Goal: Transaction & Acquisition: Purchase product/service

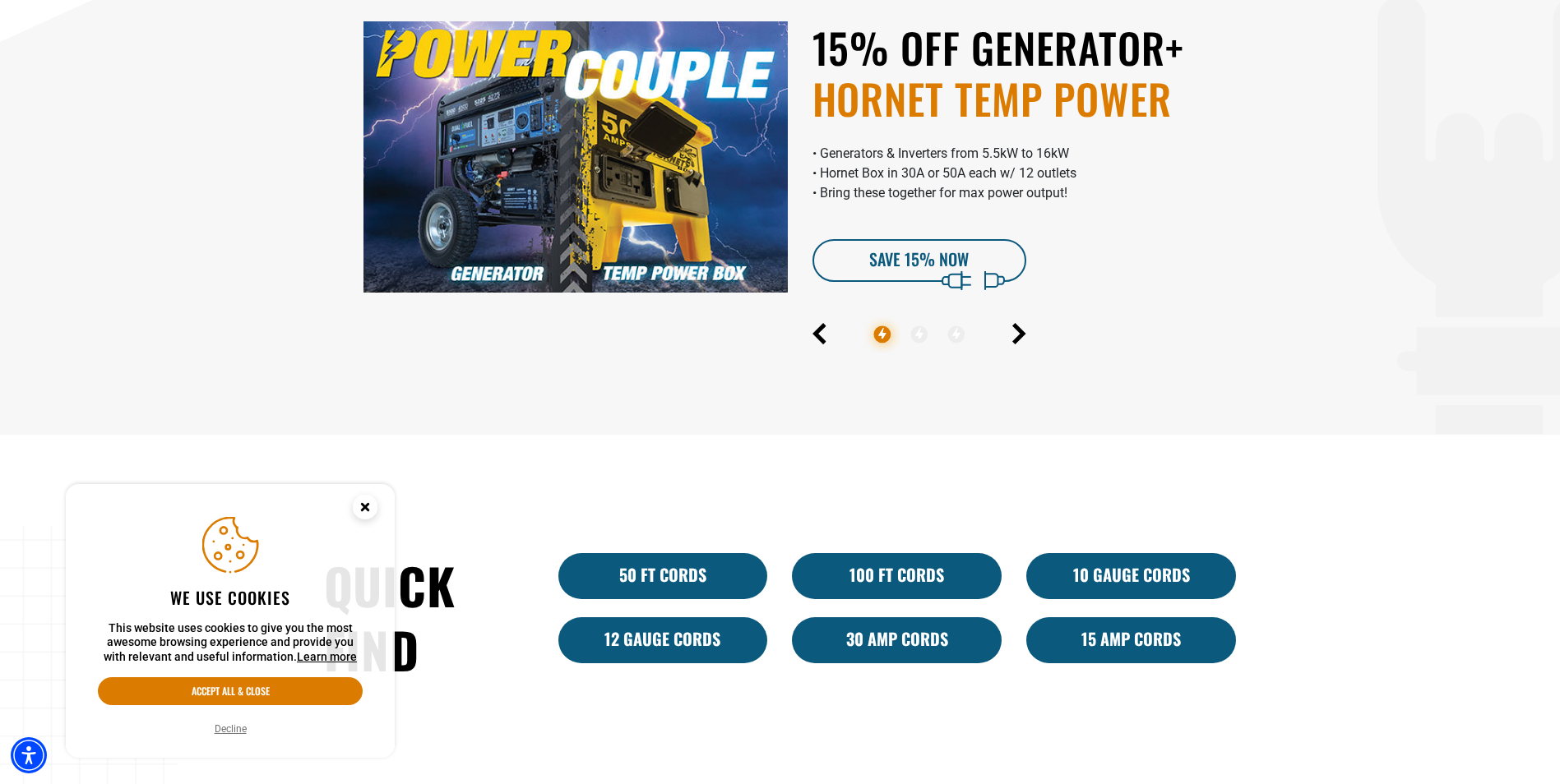
scroll to position [1096, 0]
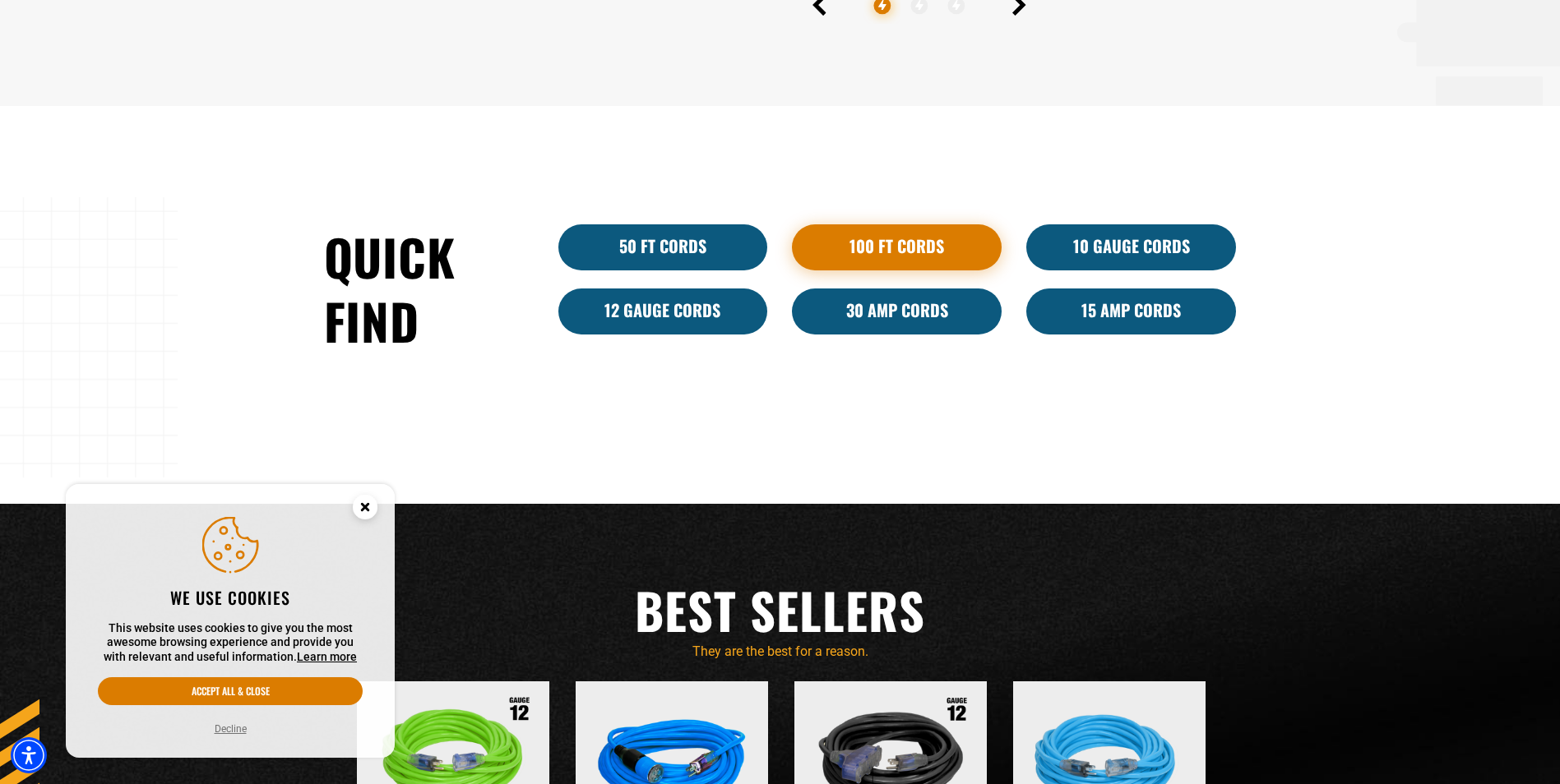
click at [923, 227] on link "100 Ft Cords" at bounding box center [896, 246] width 209 height 46
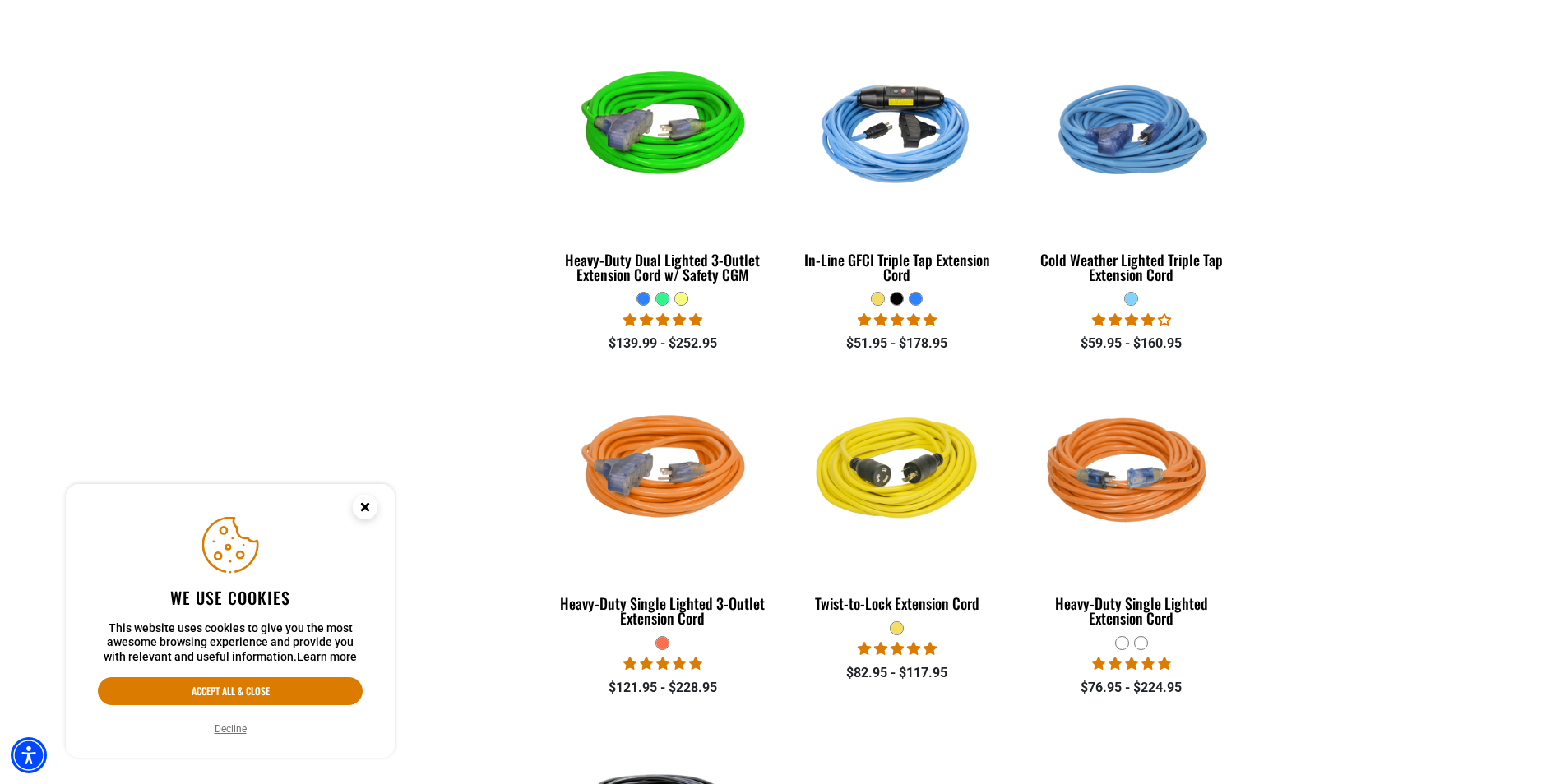
scroll to position [2192, 0]
